Goal: Information Seeking & Learning: Learn about a topic

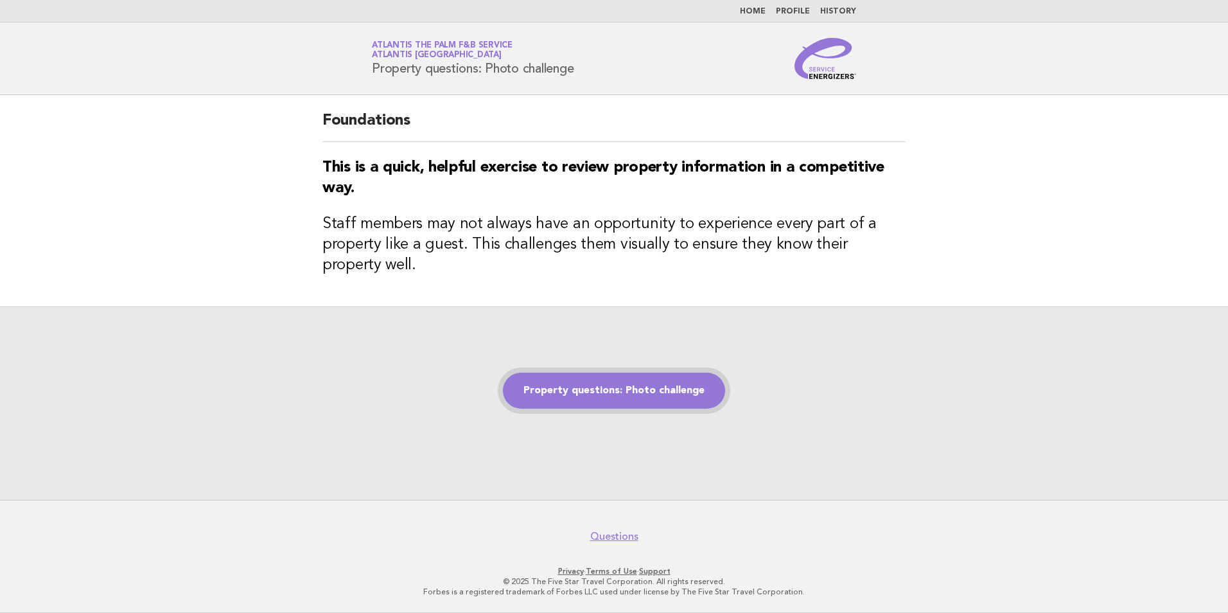
click at [663, 394] on link "Property questions: Photo challenge" at bounding box center [614, 390] width 222 height 36
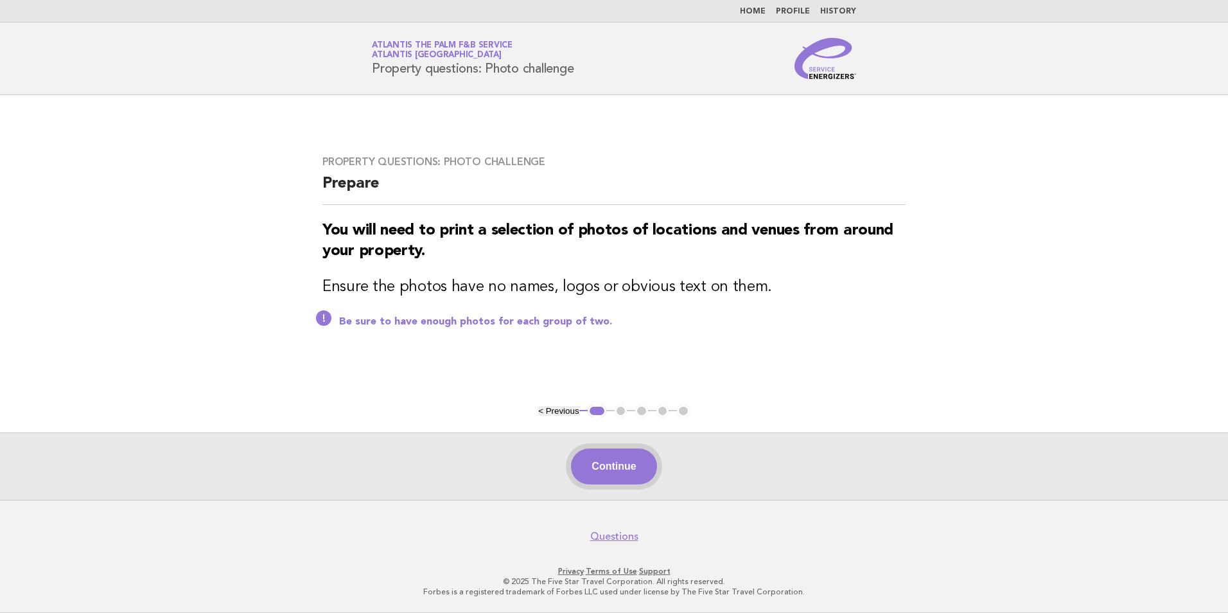
click at [598, 467] on button "Continue" at bounding box center [613, 466] width 85 height 36
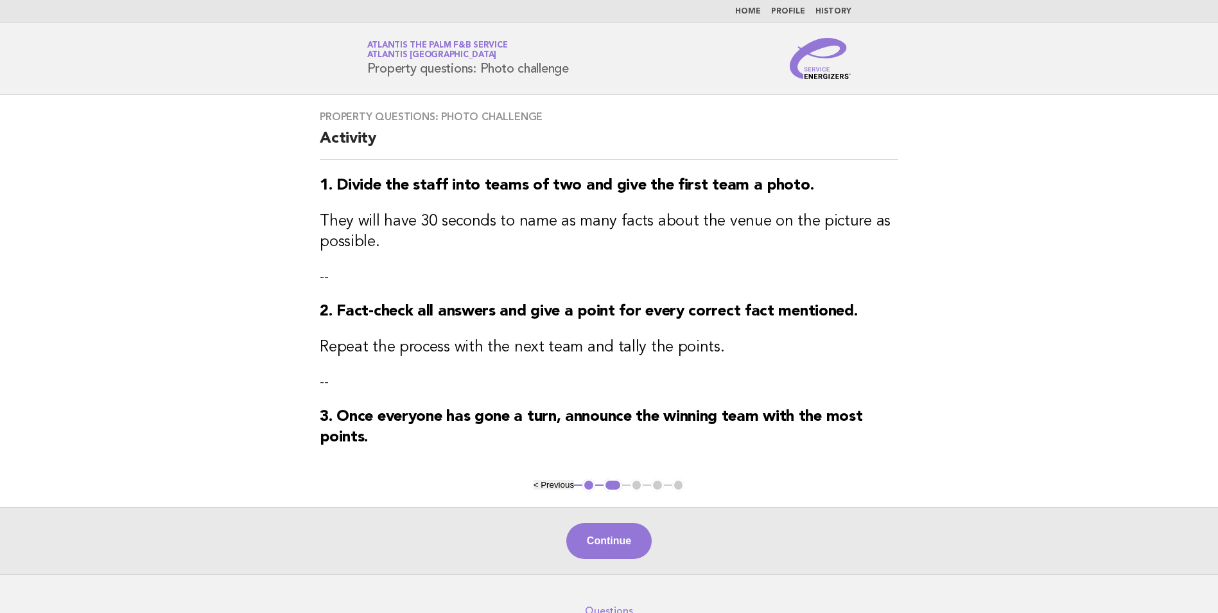
click at [756, 13] on link "Home" at bounding box center [748, 12] width 26 height 8
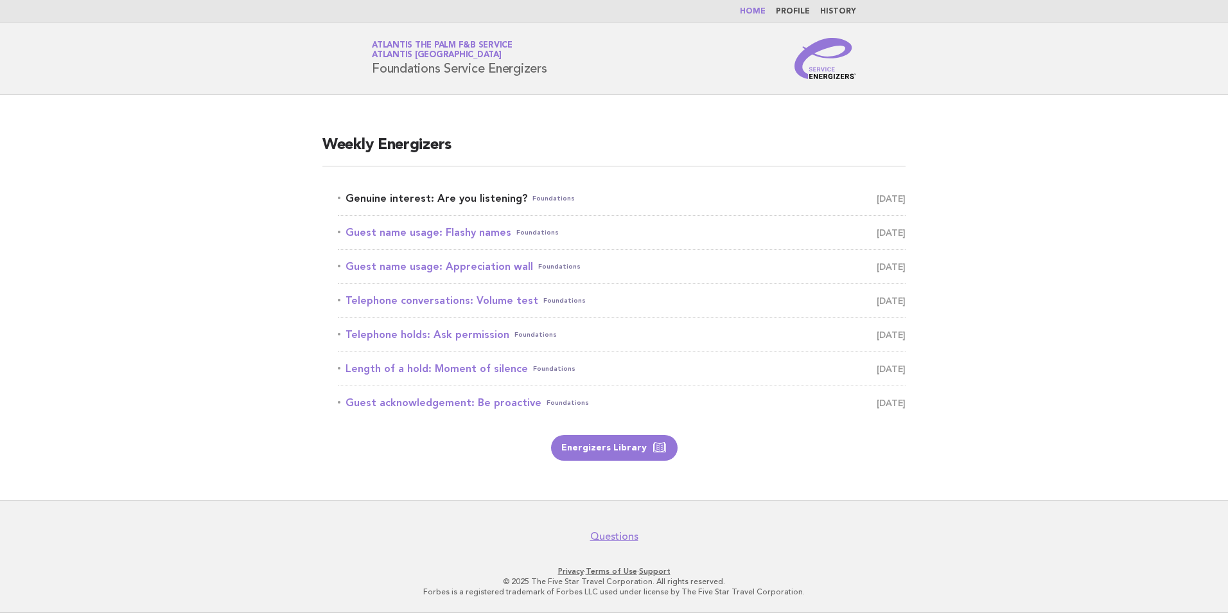
click at [435, 200] on link "Genuine interest: Are you listening? Foundations [DATE]" at bounding box center [622, 198] width 568 height 18
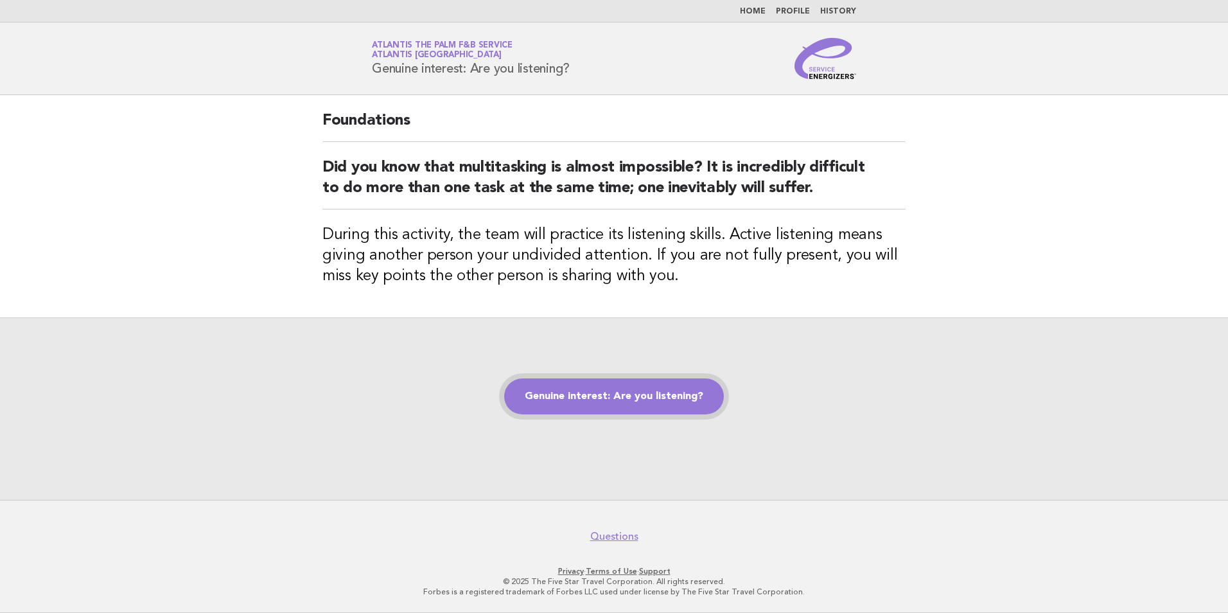
click at [578, 387] on link "Genuine interest: Are you listening?" at bounding box center [614, 396] width 220 height 36
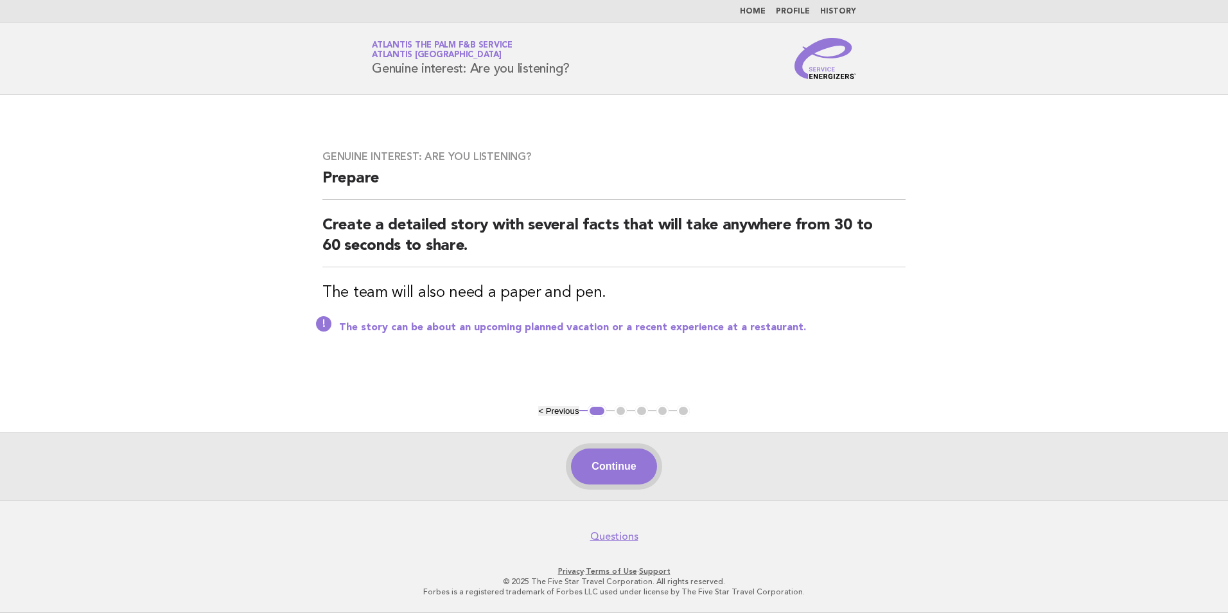
click at [612, 477] on button "Continue" at bounding box center [613, 466] width 85 height 36
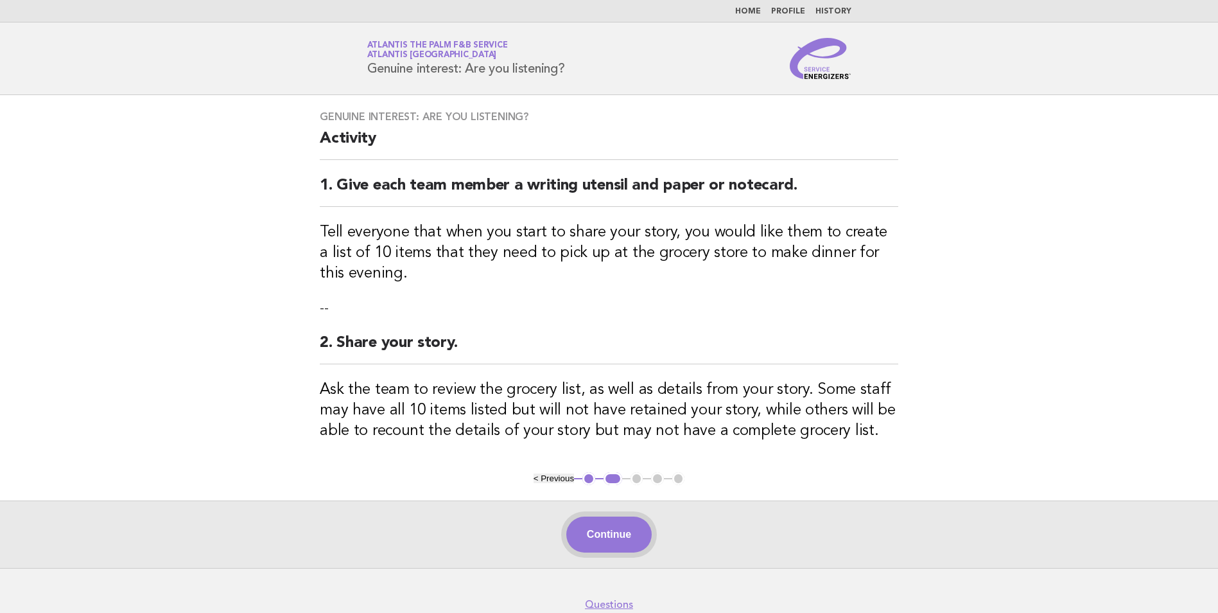
click at [638, 539] on button "Continue" at bounding box center [608, 534] width 85 height 36
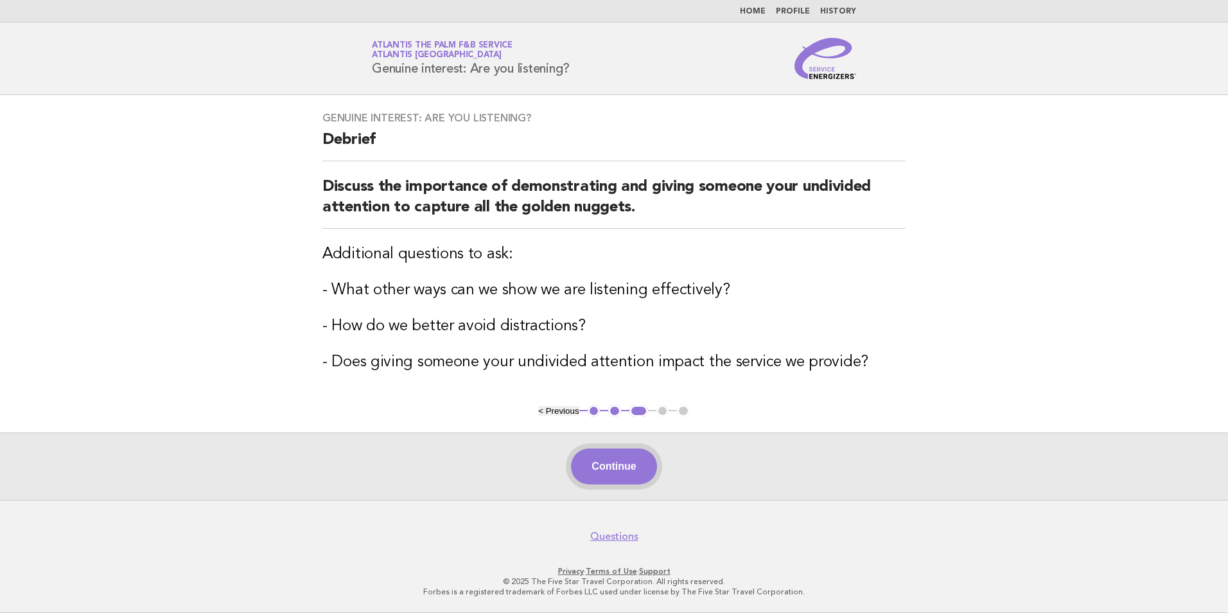
click at [610, 467] on button "Continue" at bounding box center [613, 466] width 85 height 36
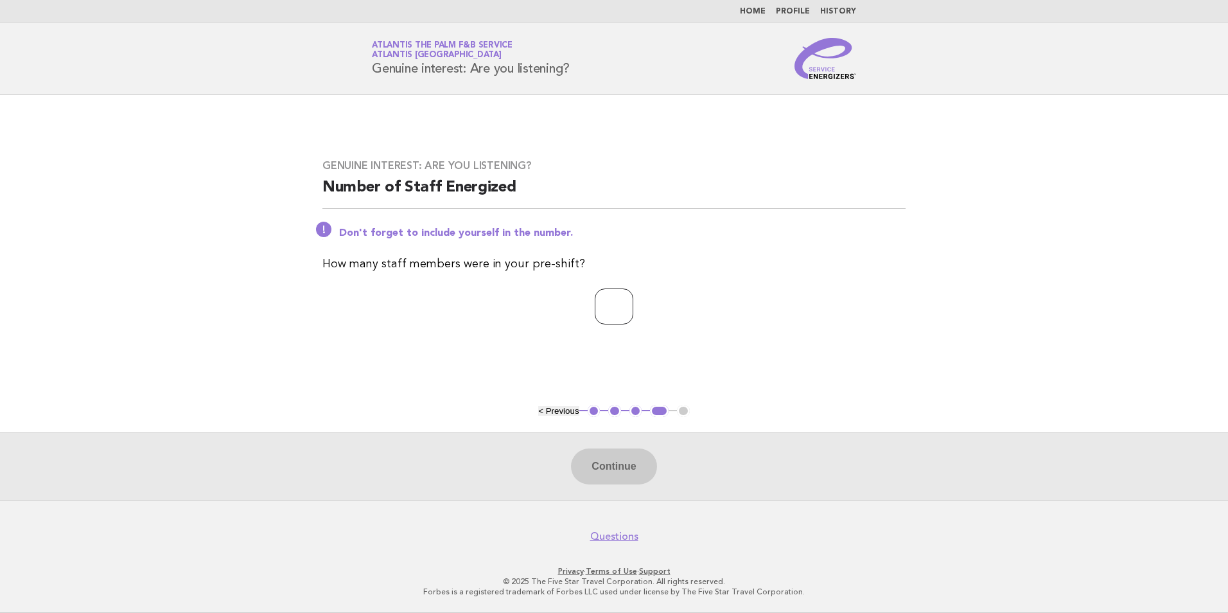
click at [630, 313] on input "number" at bounding box center [614, 306] width 39 height 36
type input "*"
click at [624, 473] on button "Continue" at bounding box center [613, 466] width 85 height 36
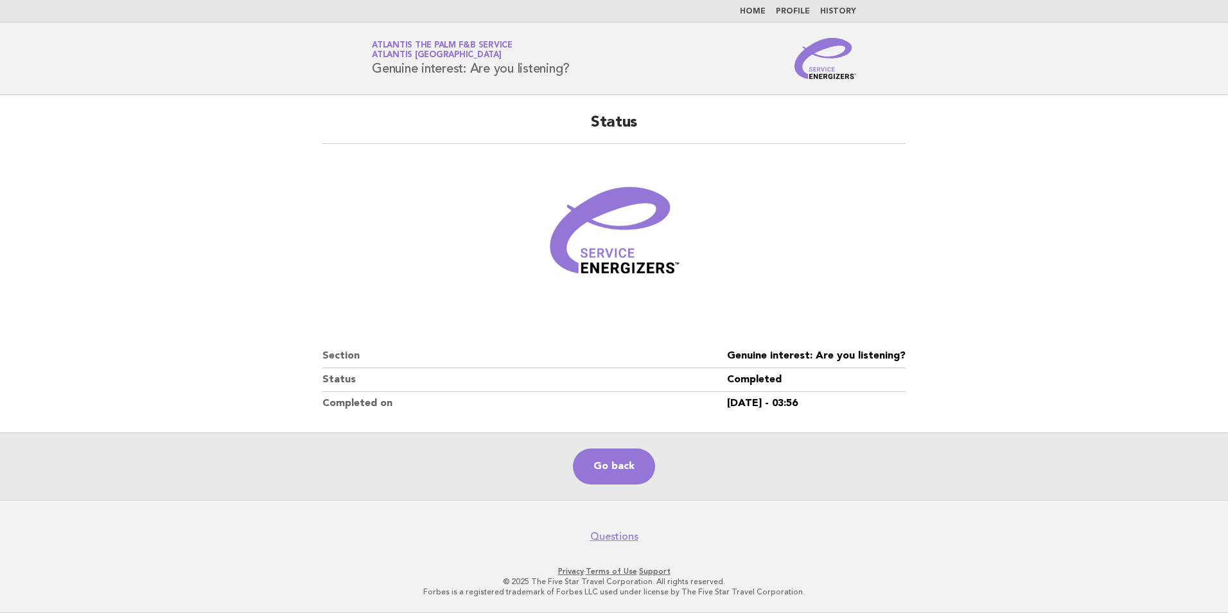
click at [15, 199] on main "Status Section Genuine interest: Are you listening? Status Completed Completed …" at bounding box center [614, 297] width 1228 height 405
